Goal: Task Accomplishment & Management: Use online tool/utility

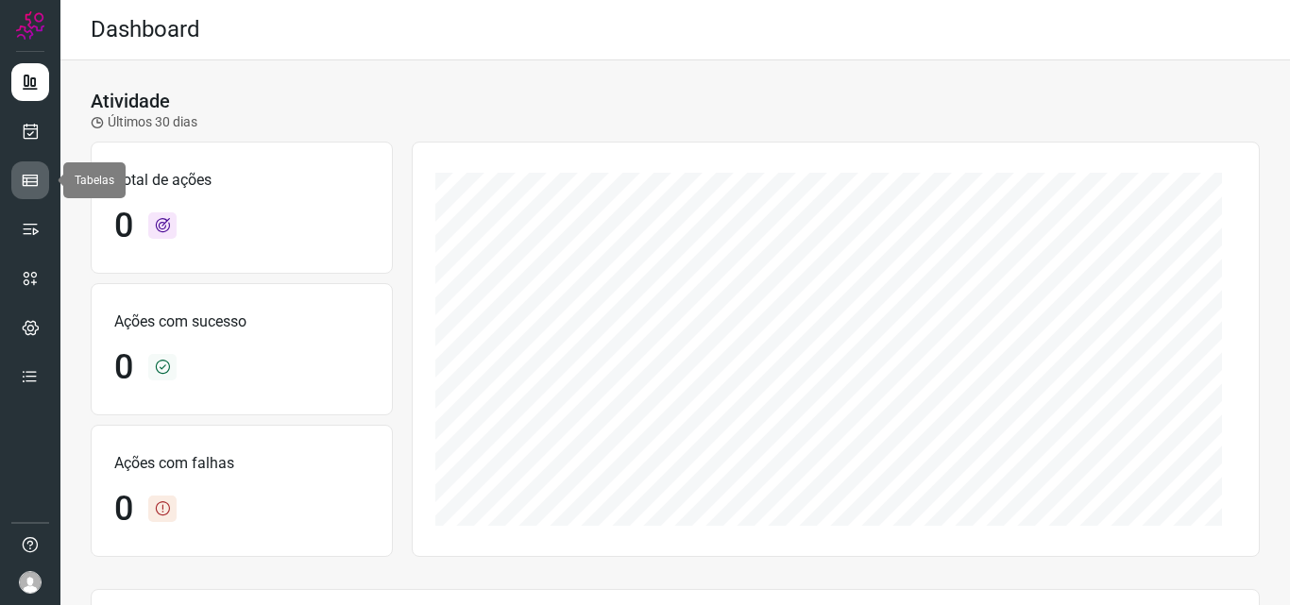
click at [22, 173] on icon at bounding box center [30, 180] width 19 height 19
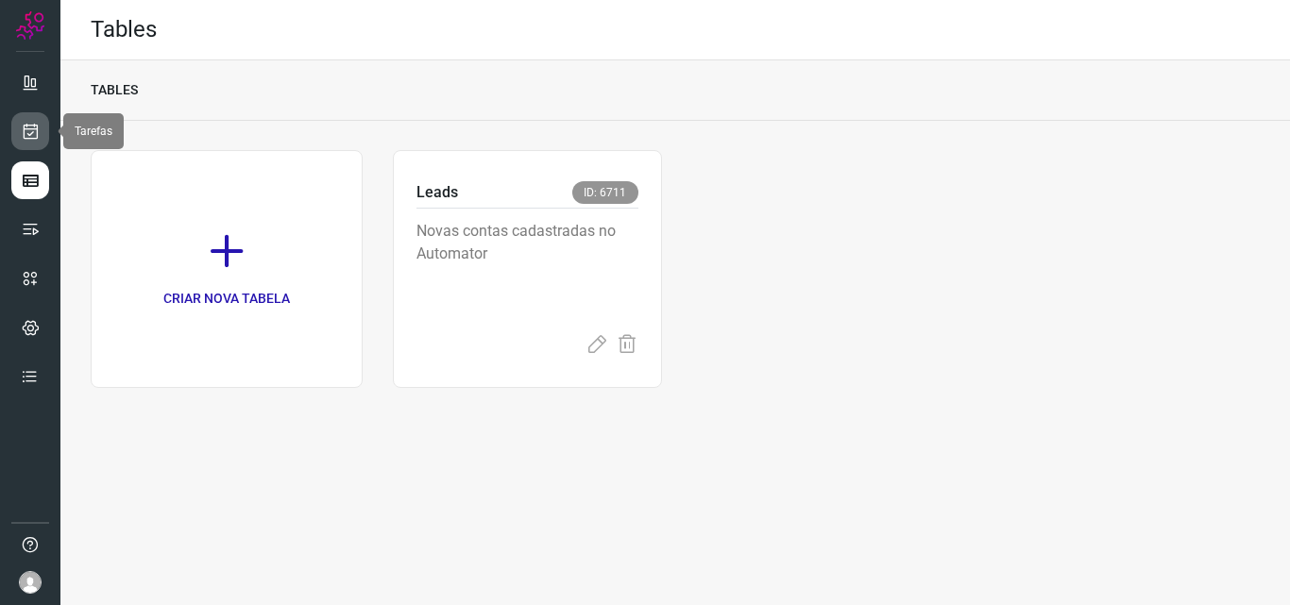
click at [40, 124] on link at bounding box center [30, 131] width 38 height 38
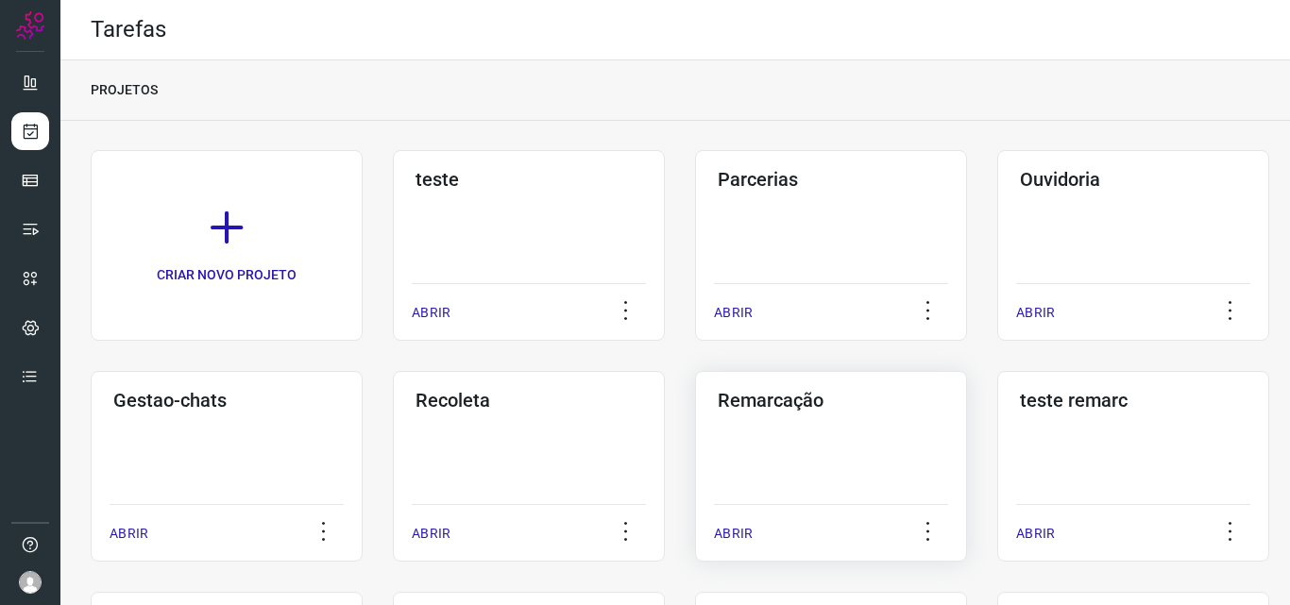
click at [793, 398] on h3 "Remarcação" at bounding box center [830, 400] width 227 height 23
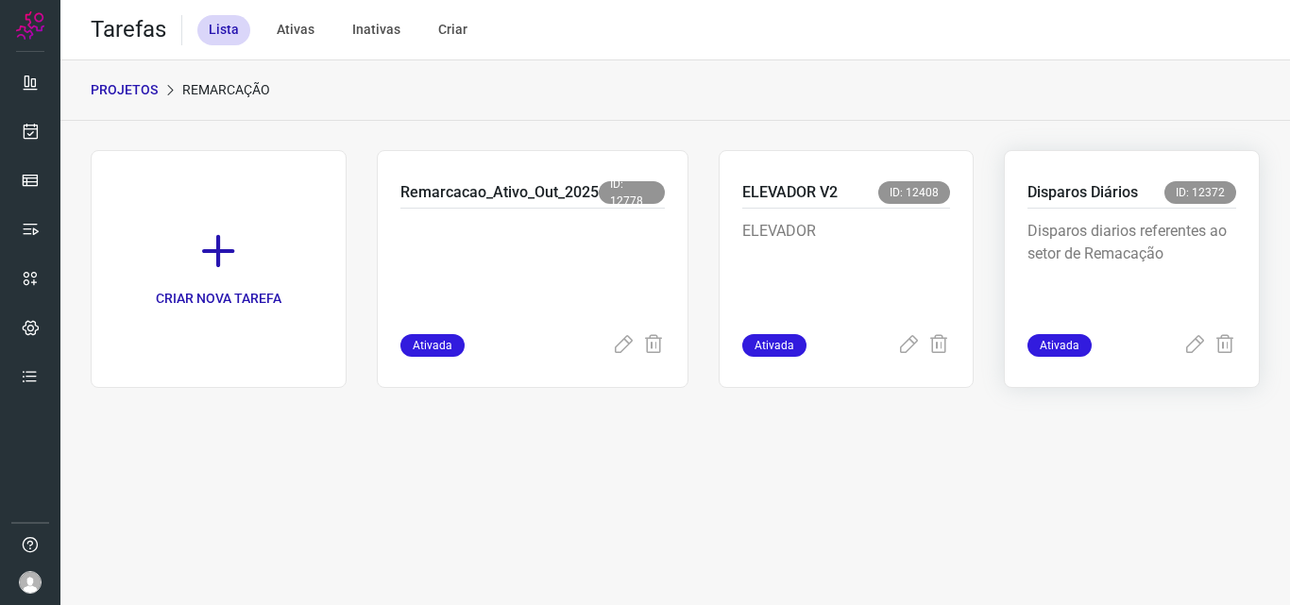
click at [1063, 192] on p "Disparos Diários" at bounding box center [1082, 192] width 110 height 23
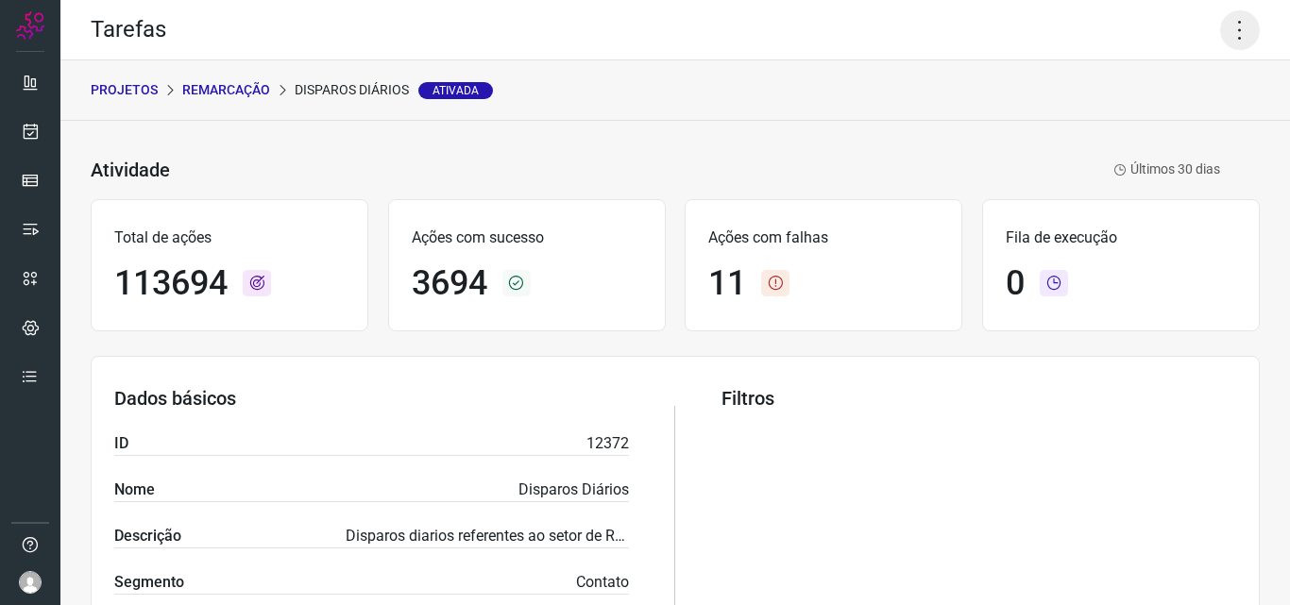
click at [1223, 28] on icon at bounding box center [1240, 30] width 40 height 40
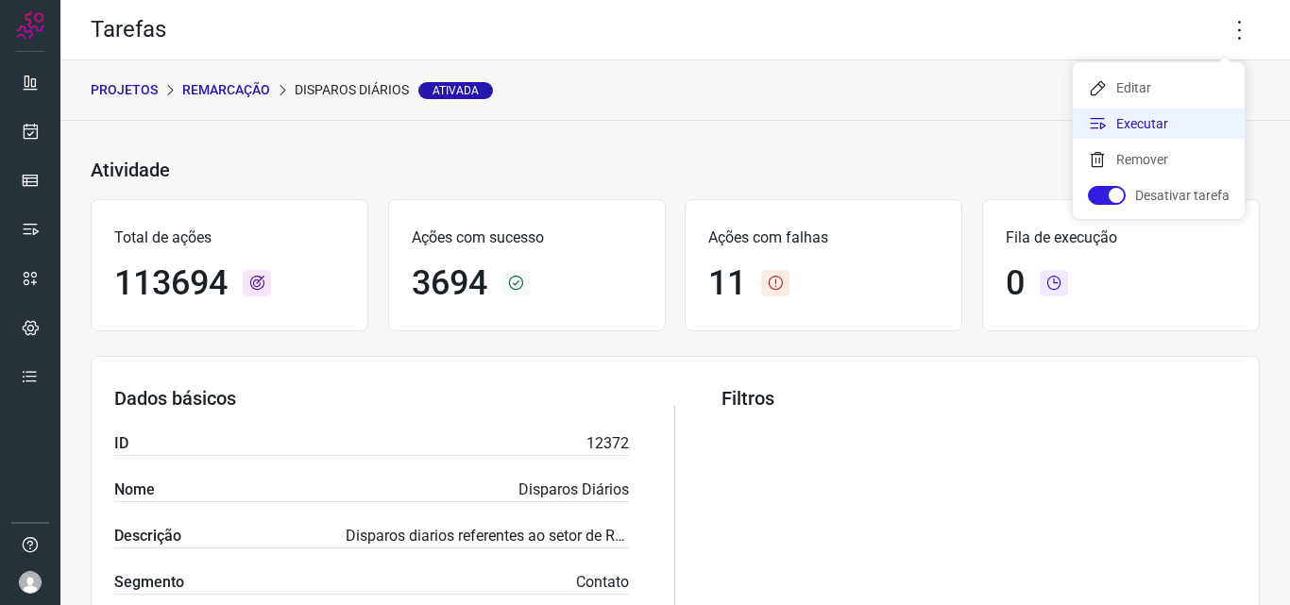
click at [1153, 124] on li "Executar" at bounding box center [1158, 124] width 172 height 30
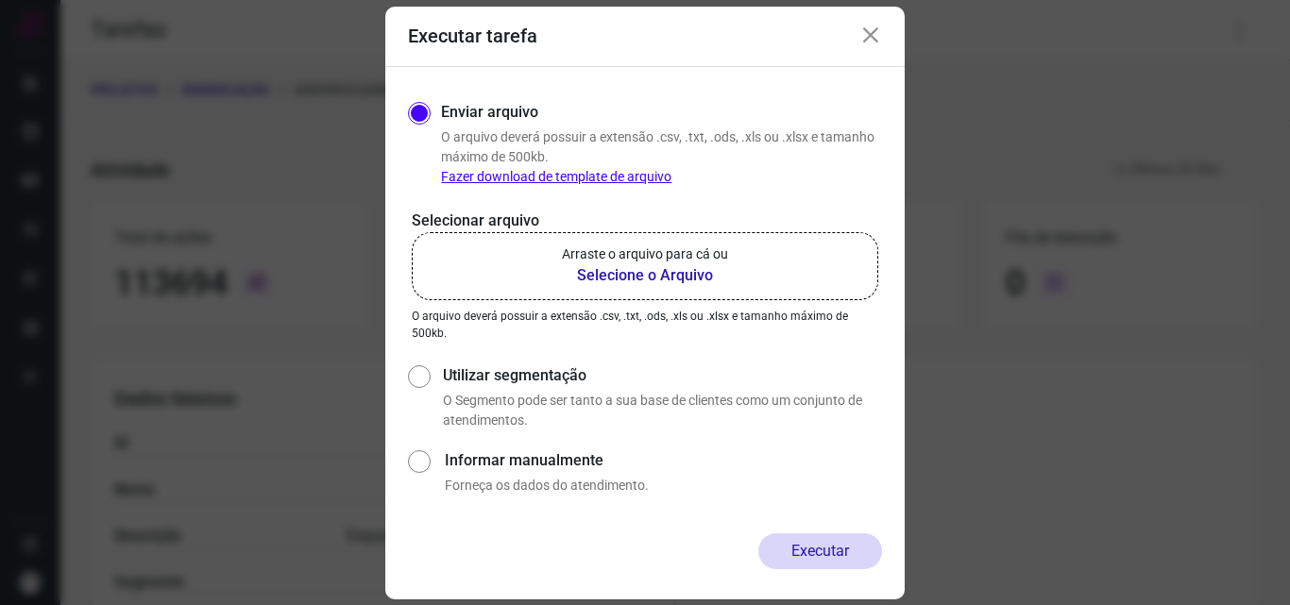
click at [646, 268] on b "Selecione o Arquivo" at bounding box center [645, 275] width 166 height 23
click at [0, 0] on input "Arraste o arquivo para cá ou Selecione o Arquivo" at bounding box center [0, 0] width 0 height 0
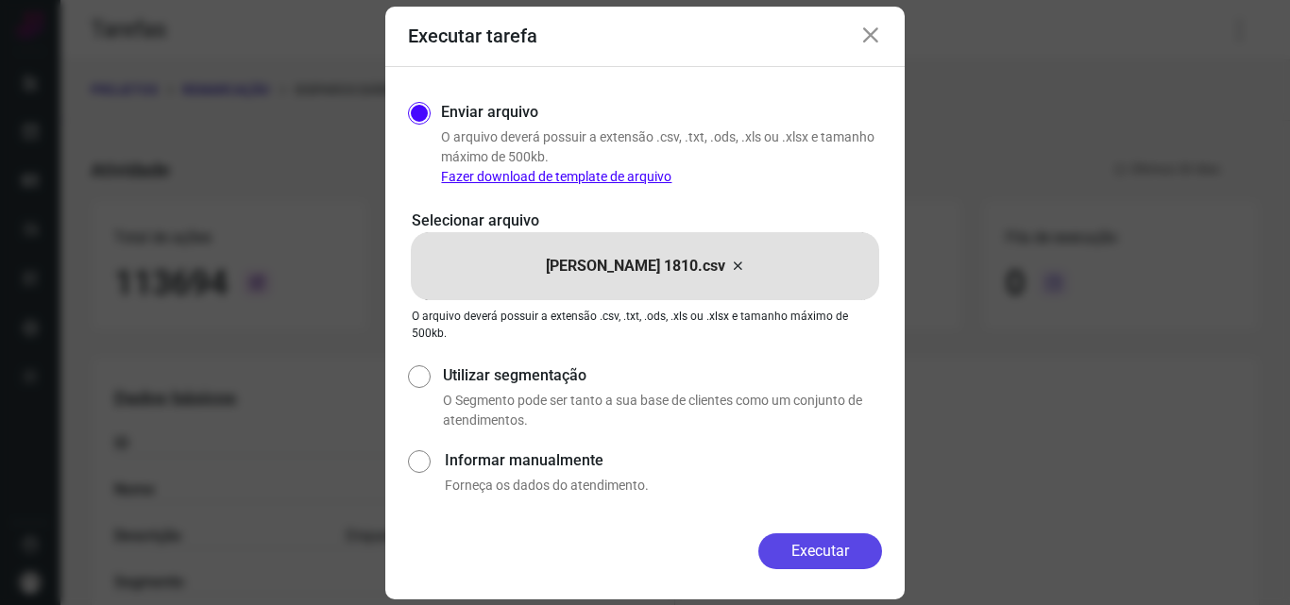
click at [790, 538] on button "Executar" at bounding box center [820, 551] width 124 height 36
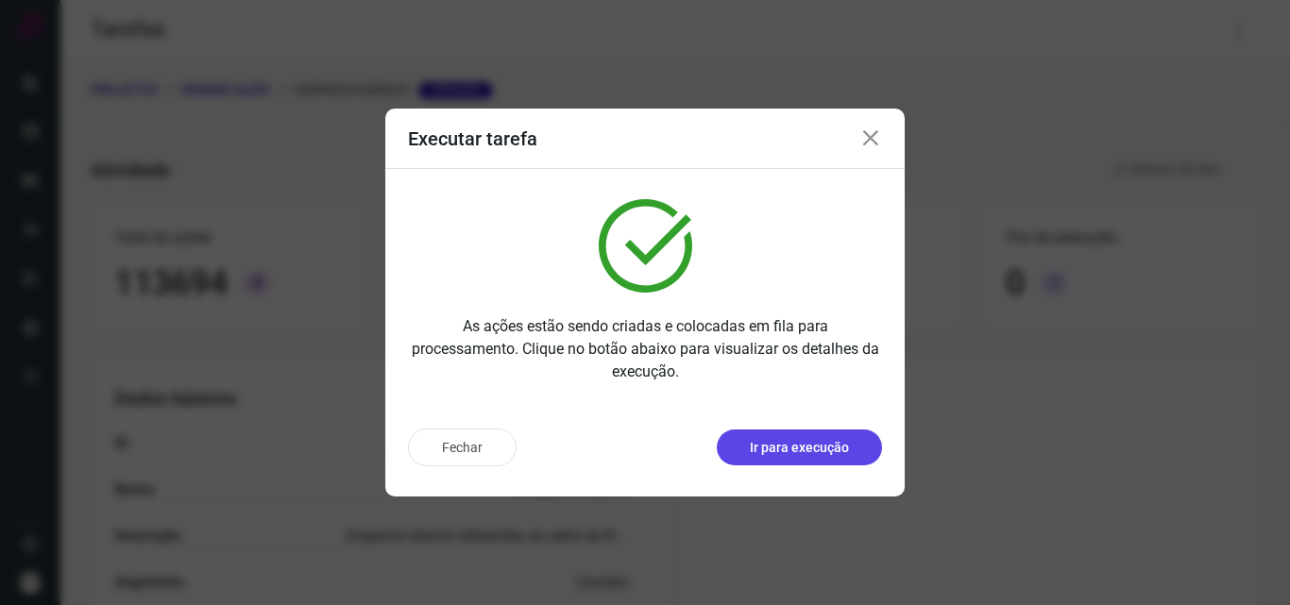
click at [797, 451] on p "Ir para execução" at bounding box center [799, 448] width 99 height 20
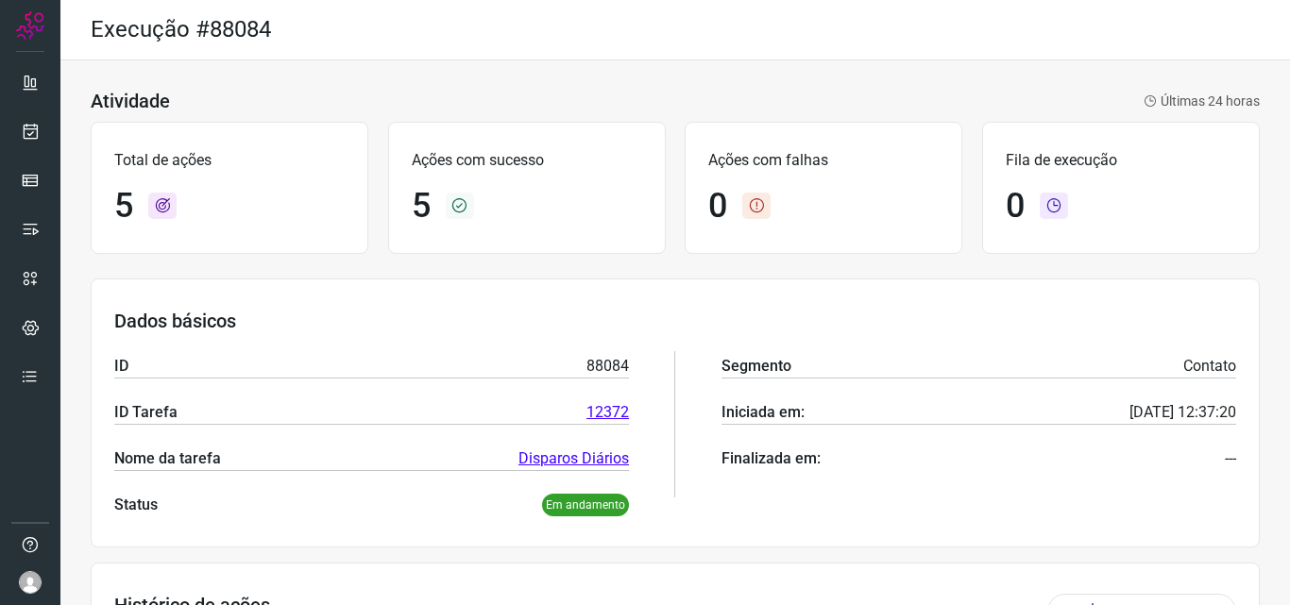
scroll to position [283, 0]
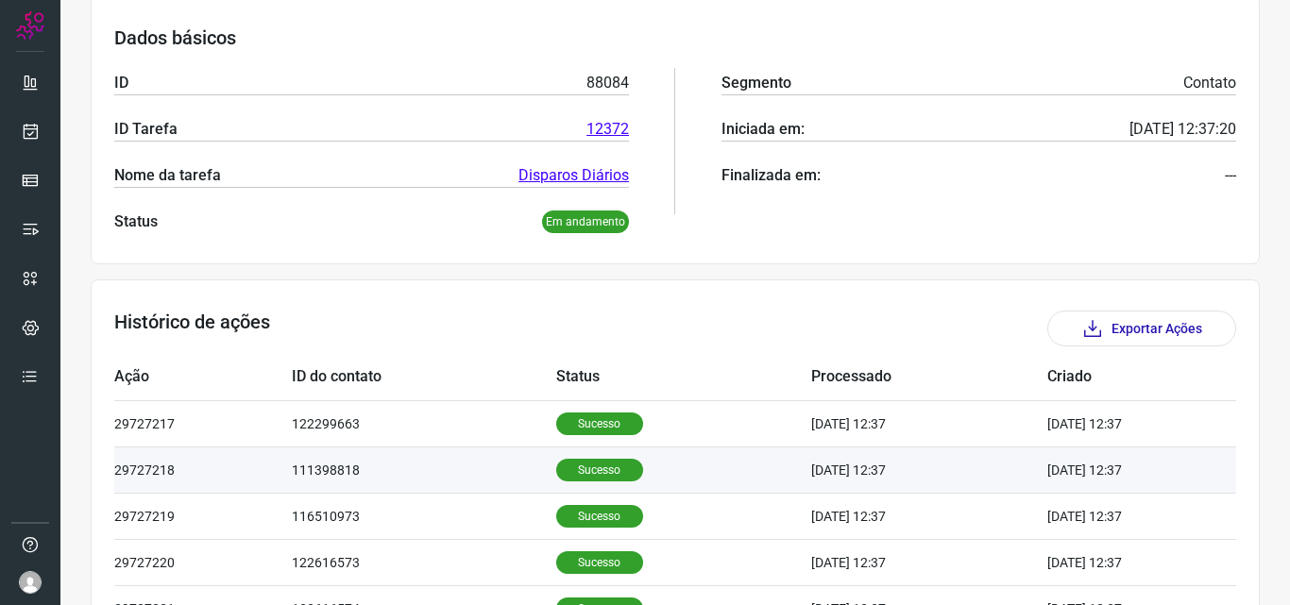
click at [593, 484] on td "Sucesso" at bounding box center [684, 470] width 256 height 46
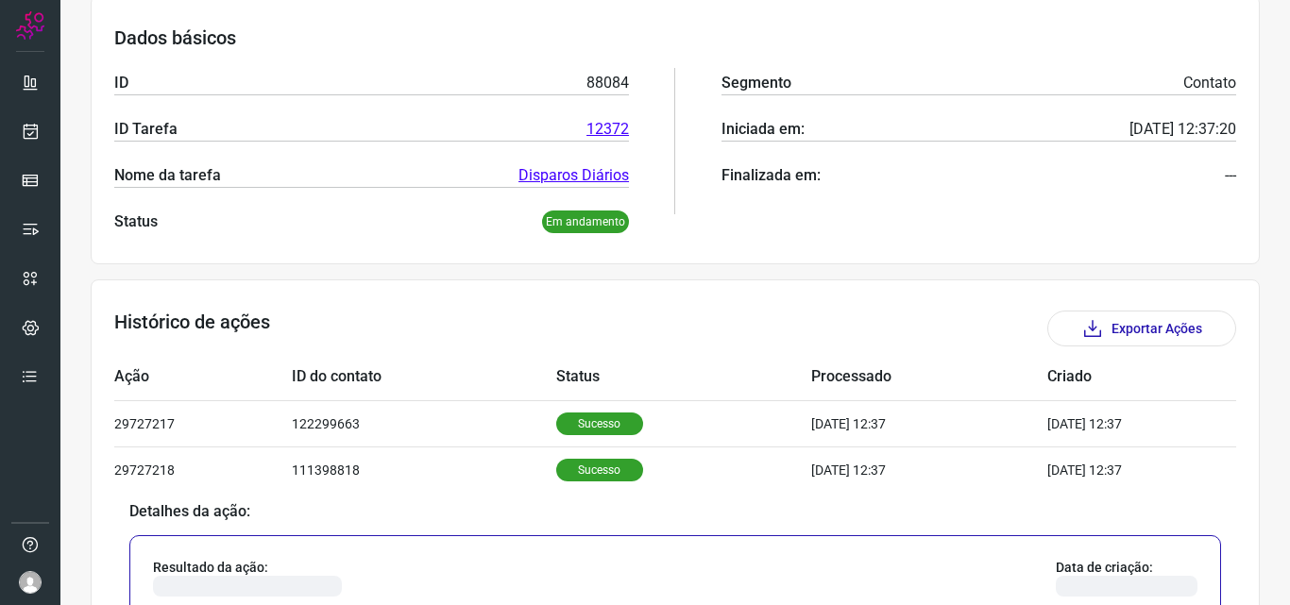
scroll to position [661, 0]
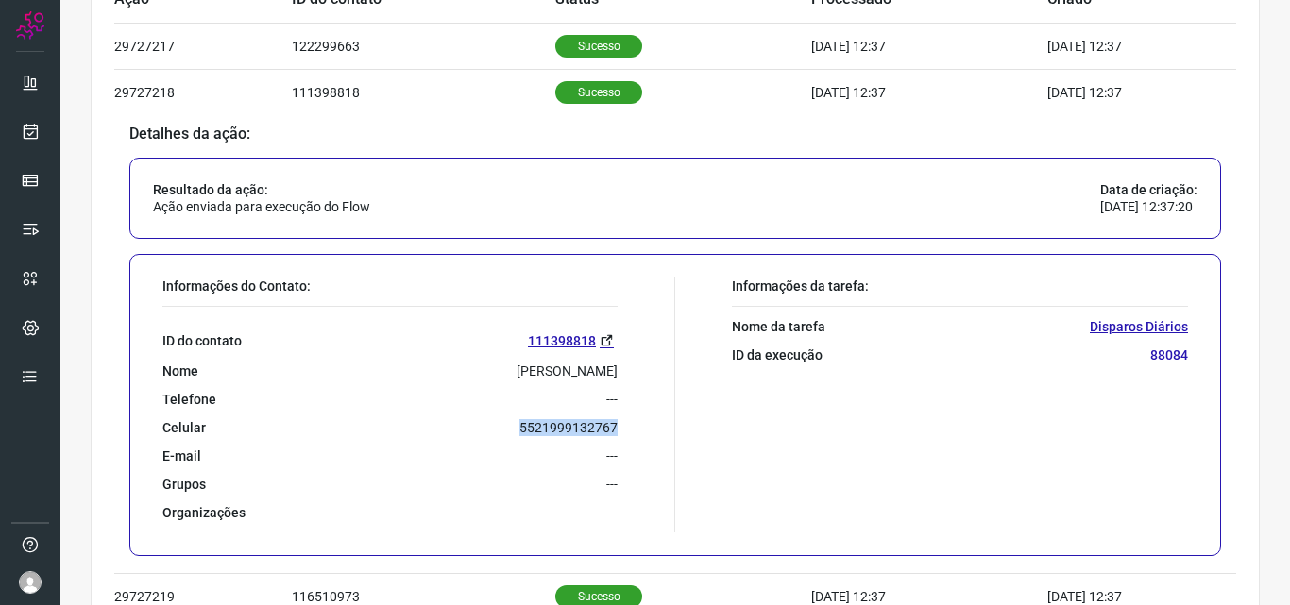
drag, startPoint x: 508, startPoint y: 421, endPoint x: 637, endPoint y: 435, distance: 130.1
click at [637, 435] on div "Informações do Contato: ID do contato 111398818 Nome [PERSON_NAME] Telefone ---…" at bounding box center [414, 405] width 522 height 255
copy p "5521999132767"
